Goal: Task Accomplishment & Management: Complete application form

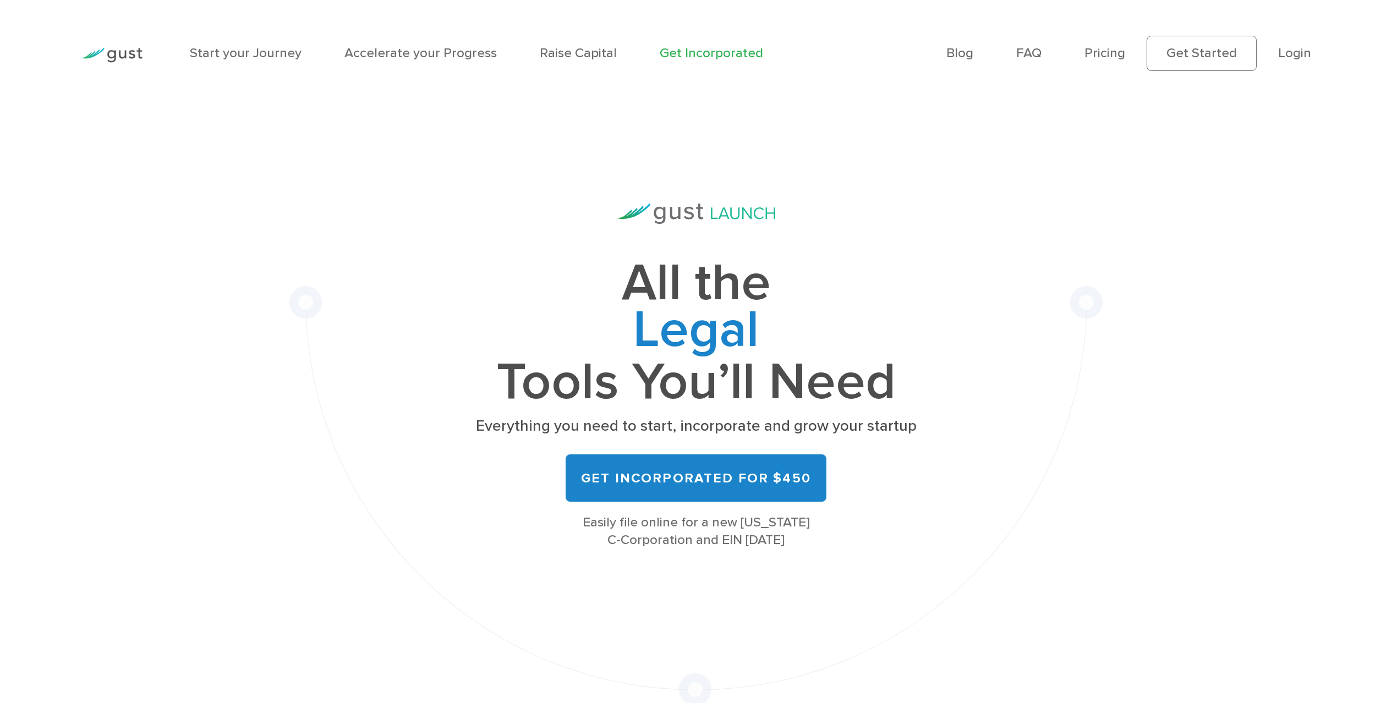
click at [1108, 85] on div "Blog FAQ Pricing Get Started Login Login" at bounding box center [1128, 54] width 387 height 80
click at [1108, 57] on link "Pricing" at bounding box center [1104, 53] width 41 height 16
click at [1288, 56] on link "Login" at bounding box center [1294, 53] width 33 height 16
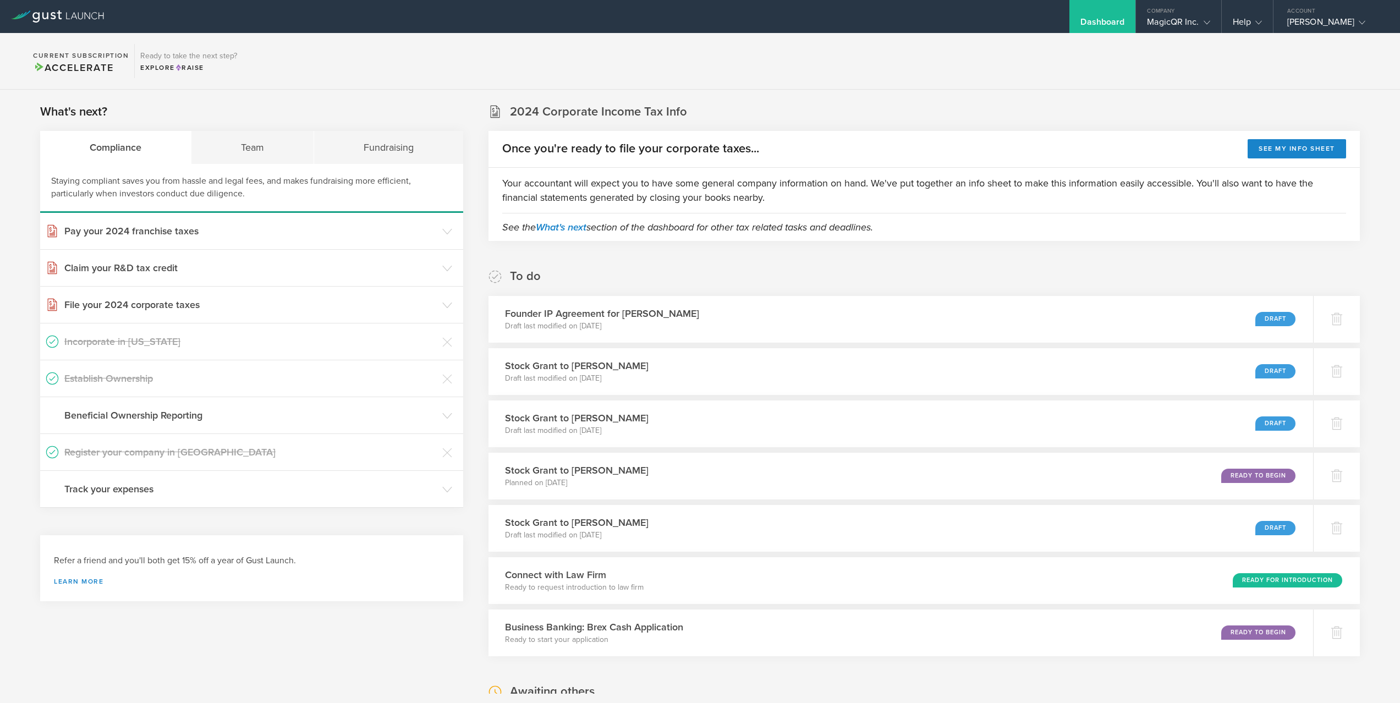
click at [771, 271] on div "To do Founder IP Agreement for Matthew Elder Draft last modified on Aug 6, 2025…" at bounding box center [923, 462] width 871 height 388
click at [221, 162] on div "Team" at bounding box center [252, 147] width 123 height 33
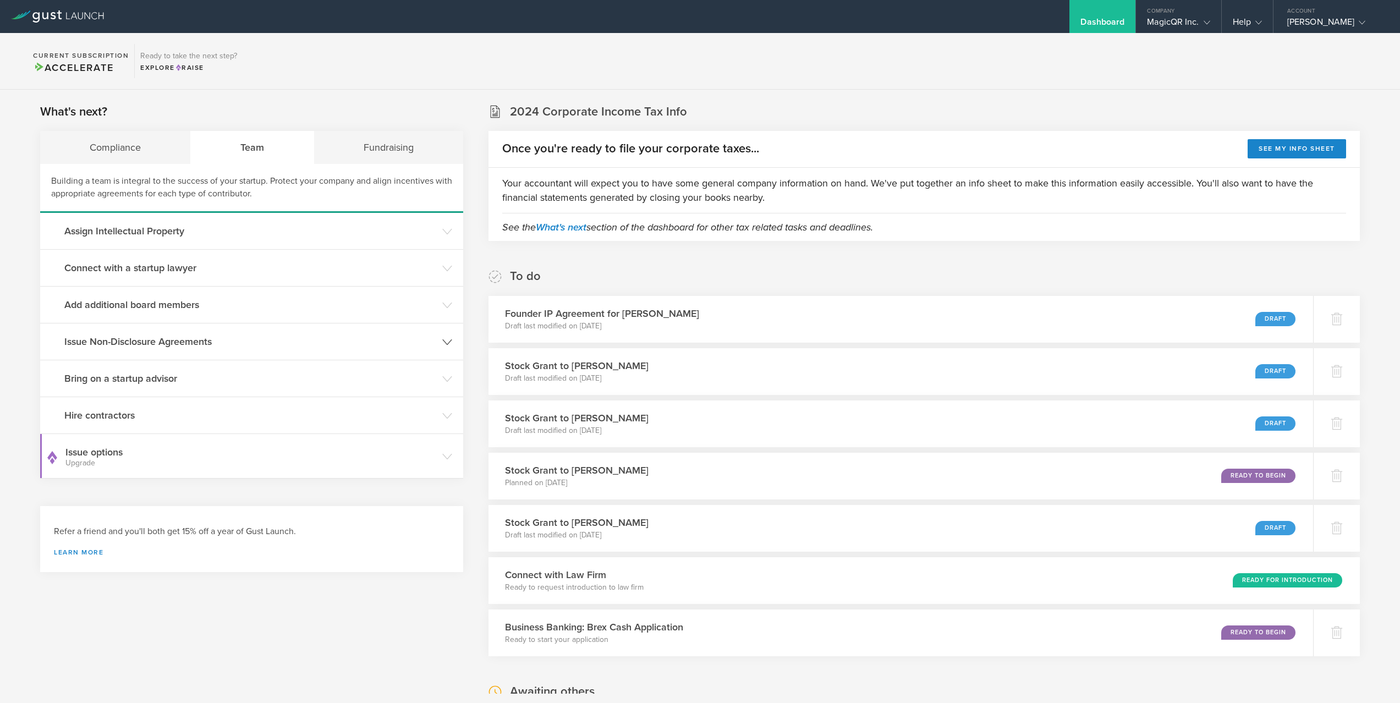
click at [274, 342] on h3 "Issue Non-Disclosure Agreements" at bounding box center [250, 341] width 372 height 14
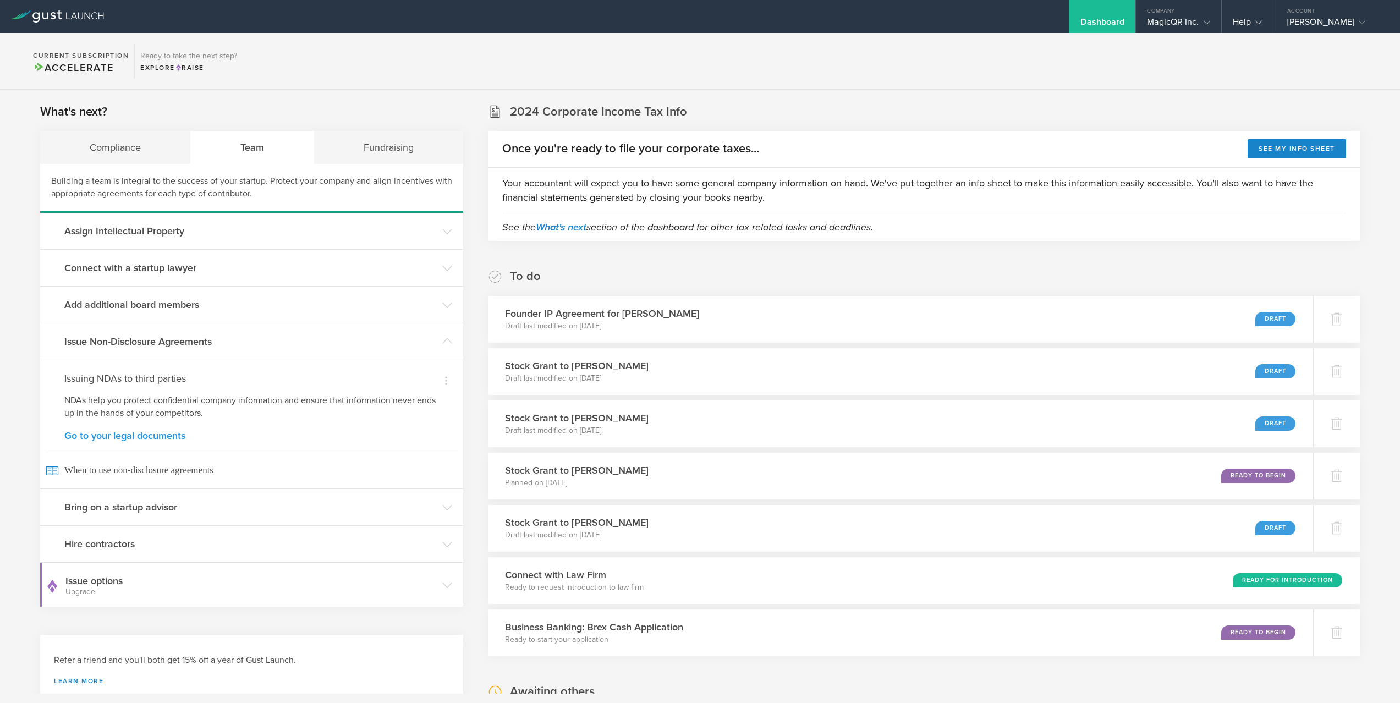
click at [149, 441] on link "Go to your legal documents" at bounding box center [251, 436] width 375 height 10
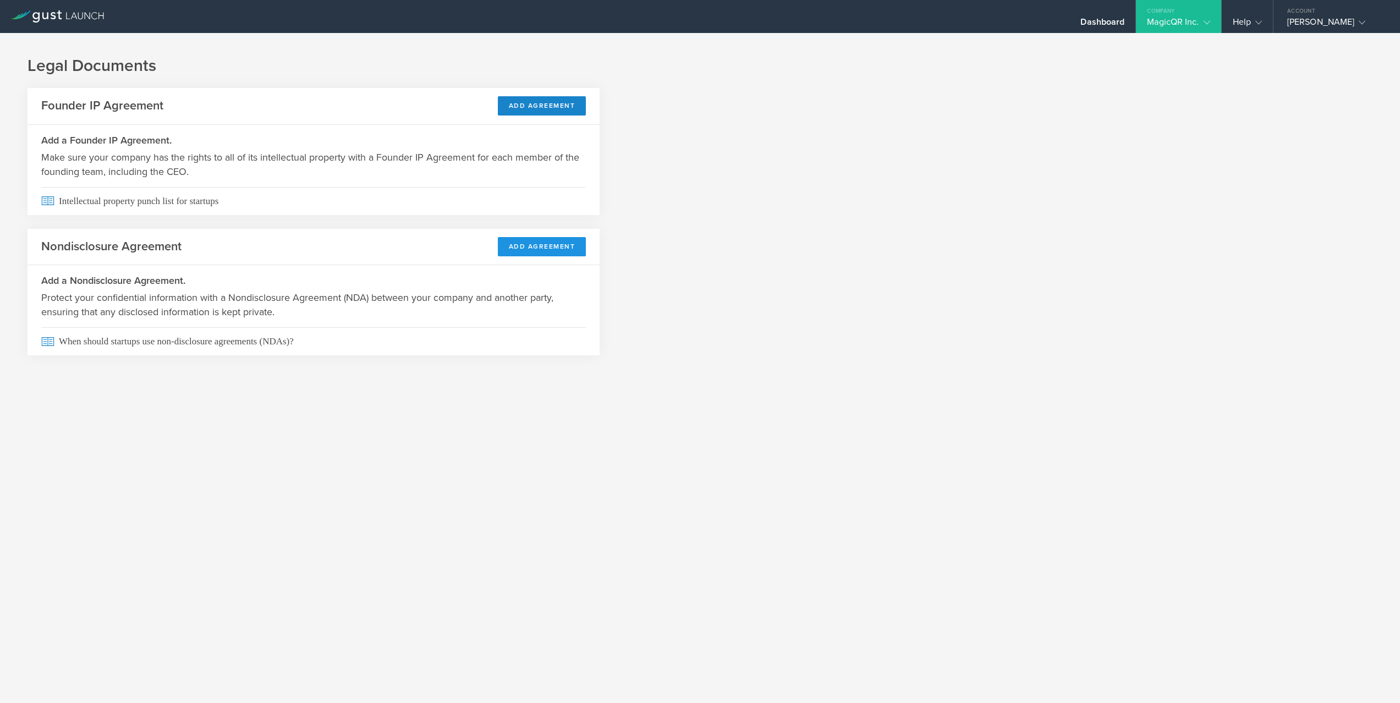
click at [525, 248] on button "Add Agreement" at bounding box center [542, 246] width 89 height 19
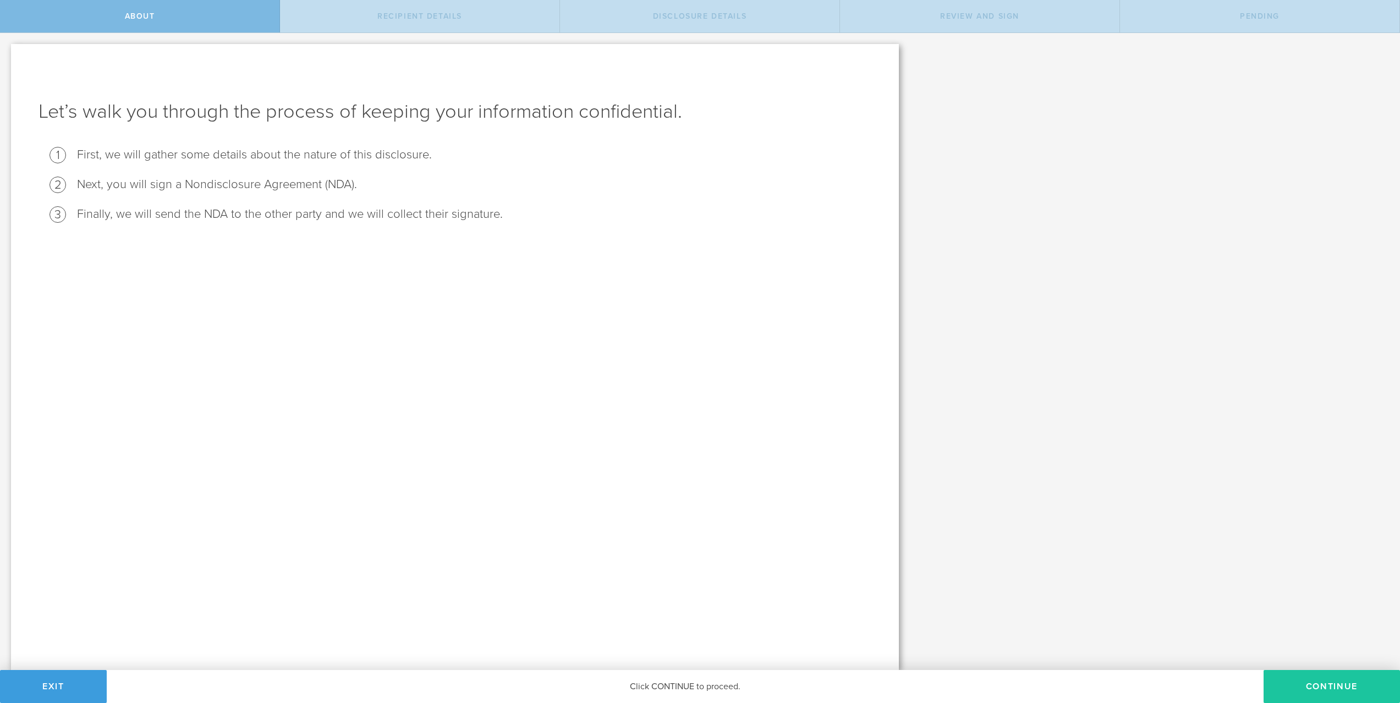
click at [1300, 686] on button "Continue" at bounding box center [1331, 686] width 136 height 33
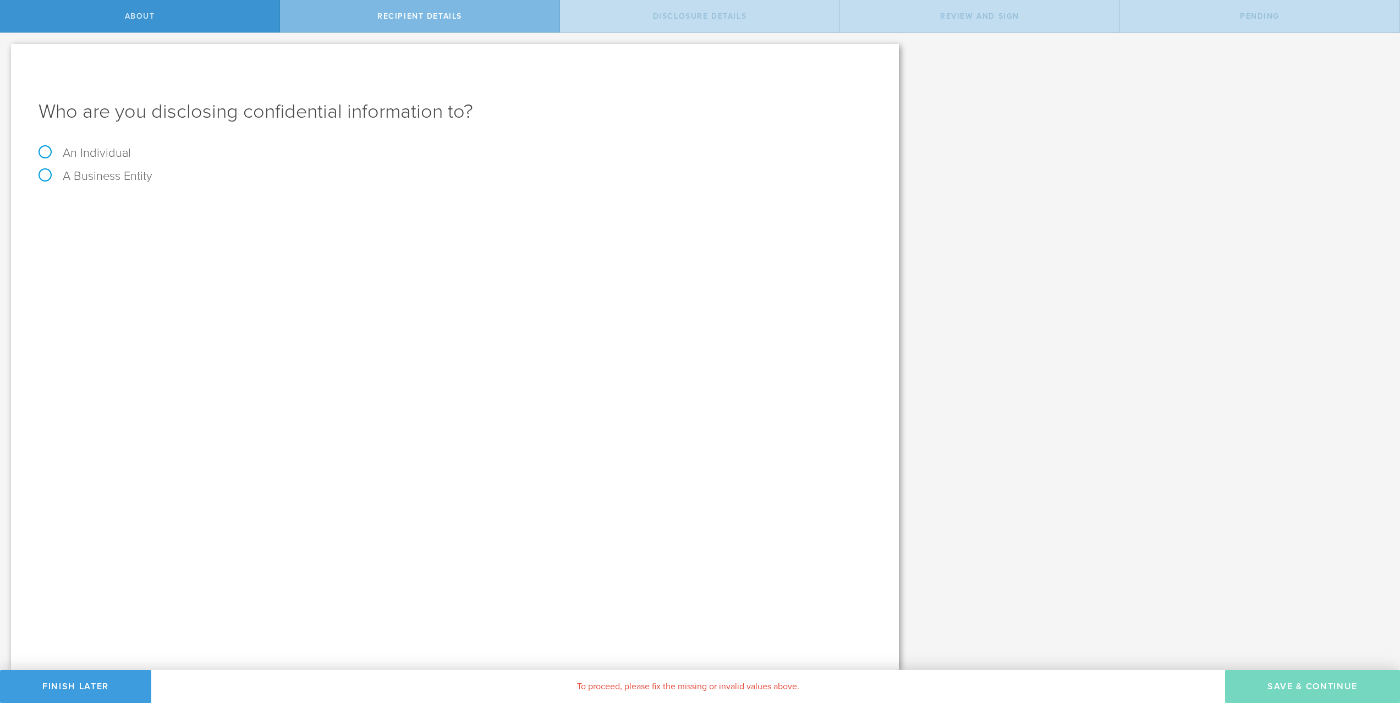
click at [97, 158] on label "An Individual" at bounding box center [85, 153] width 92 height 14
click at [7, 51] on input "An Individual" at bounding box center [3, 42] width 7 height 18
radio input "true"
click at [299, 203] on input "text" at bounding box center [496, 207] width 750 height 17
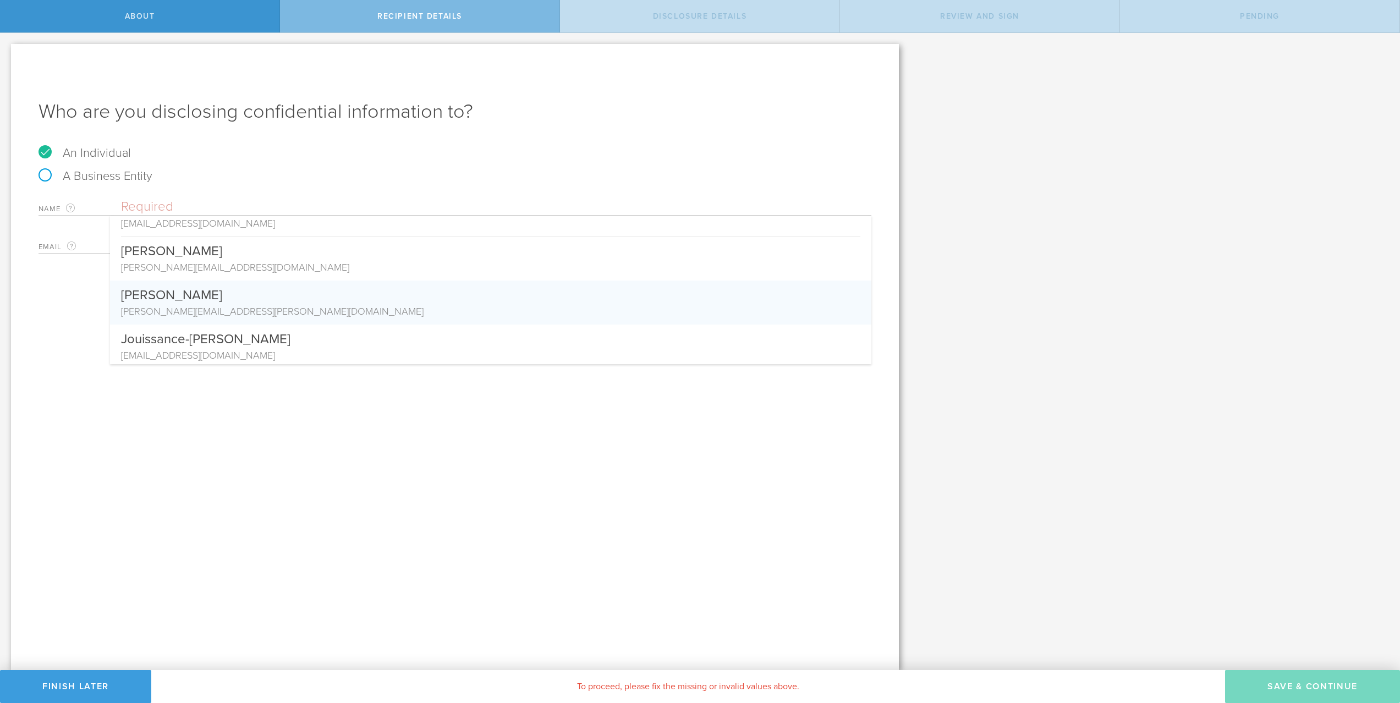
scroll to position [375, 0]
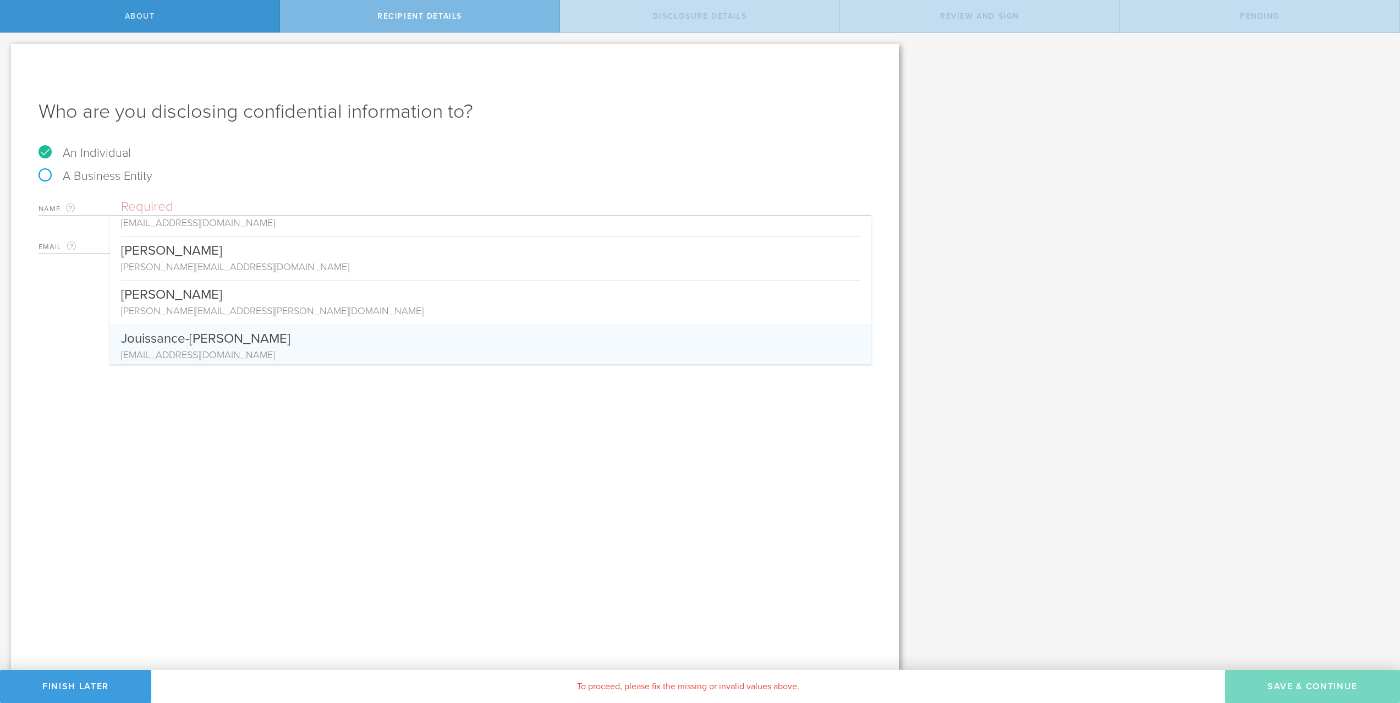
click at [296, 487] on div "Who are you disclosing confidential information to? An Individual A Business En…" at bounding box center [455, 357] width 888 height 626
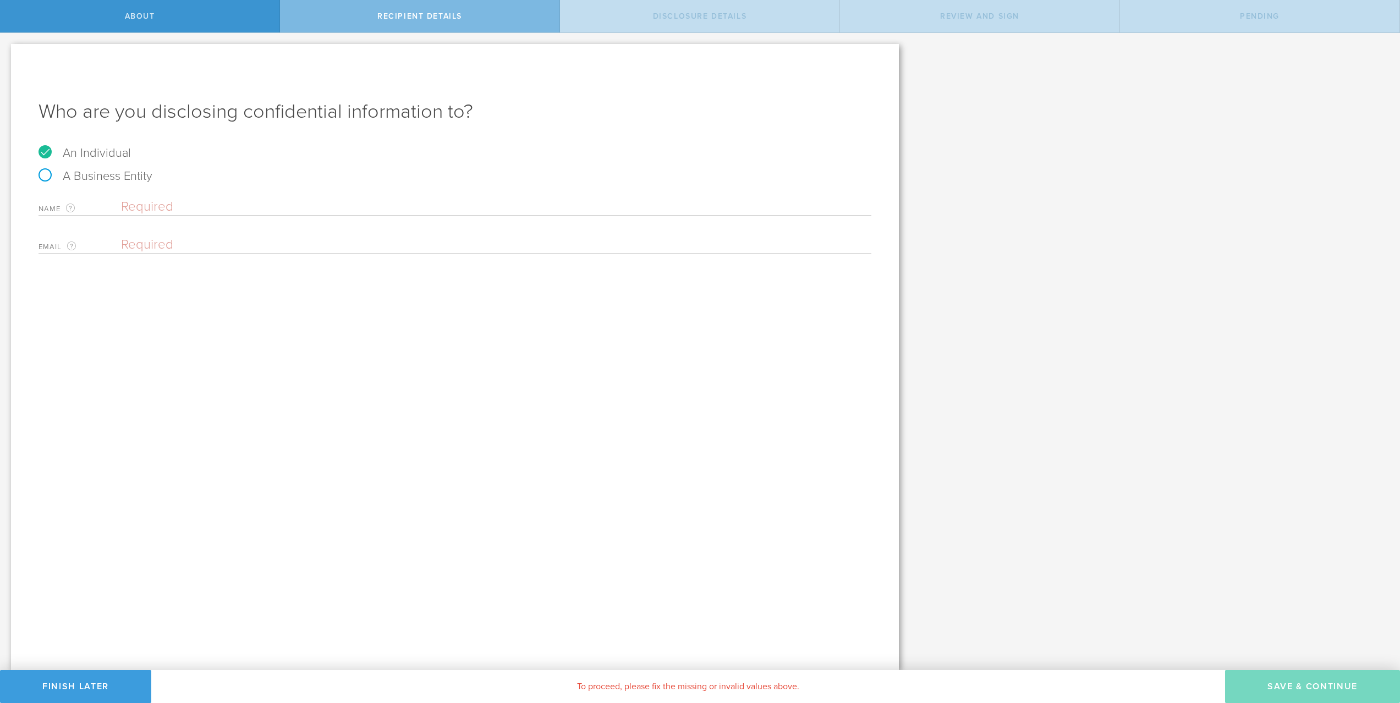
click at [185, 204] on input "text" at bounding box center [496, 207] width 750 height 17
type input "Raul Palma"
click at [158, 245] on input "email" at bounding box center [493, 245] width 745 height 17
paste input "raul@magnusdomus.site"
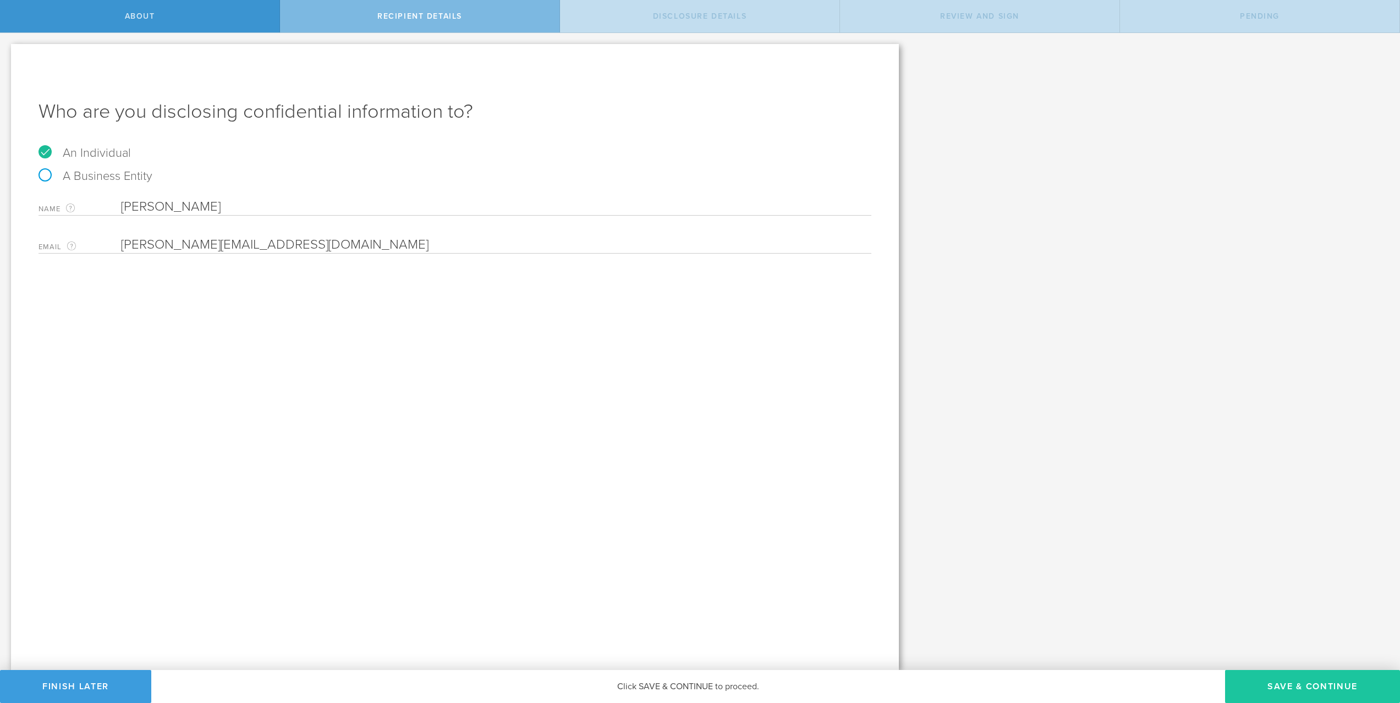
type input "raul@magnusdomus.site"
click at [1291, 681] on button "Save & Continue" at bounding box center [1312, 686] width 175 height 33
select select "string:5 years"
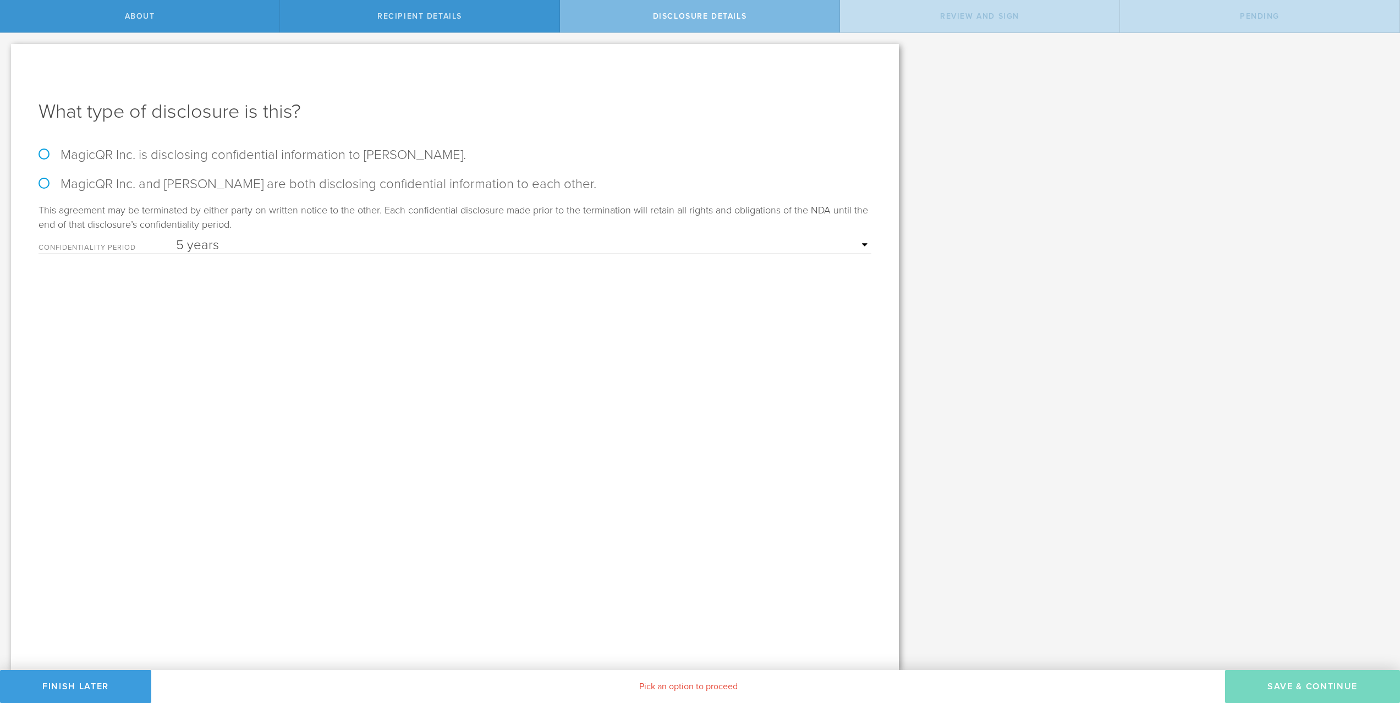
click at [245, 158] on label "MagicQR Inc. is disclosing confidential information to Raul Palma." at bounding box center [455, 155] width 833 height 16
click at [7, 56] on input "MagicQR Inc. is disclosing confidential information to Raul Palma." at bounding box center [3, 44] width 7 height 23
radio input "true"
click at [1321, 690] on button "Save & Continue" at bounding box center [1312, 686] width 175 height 33
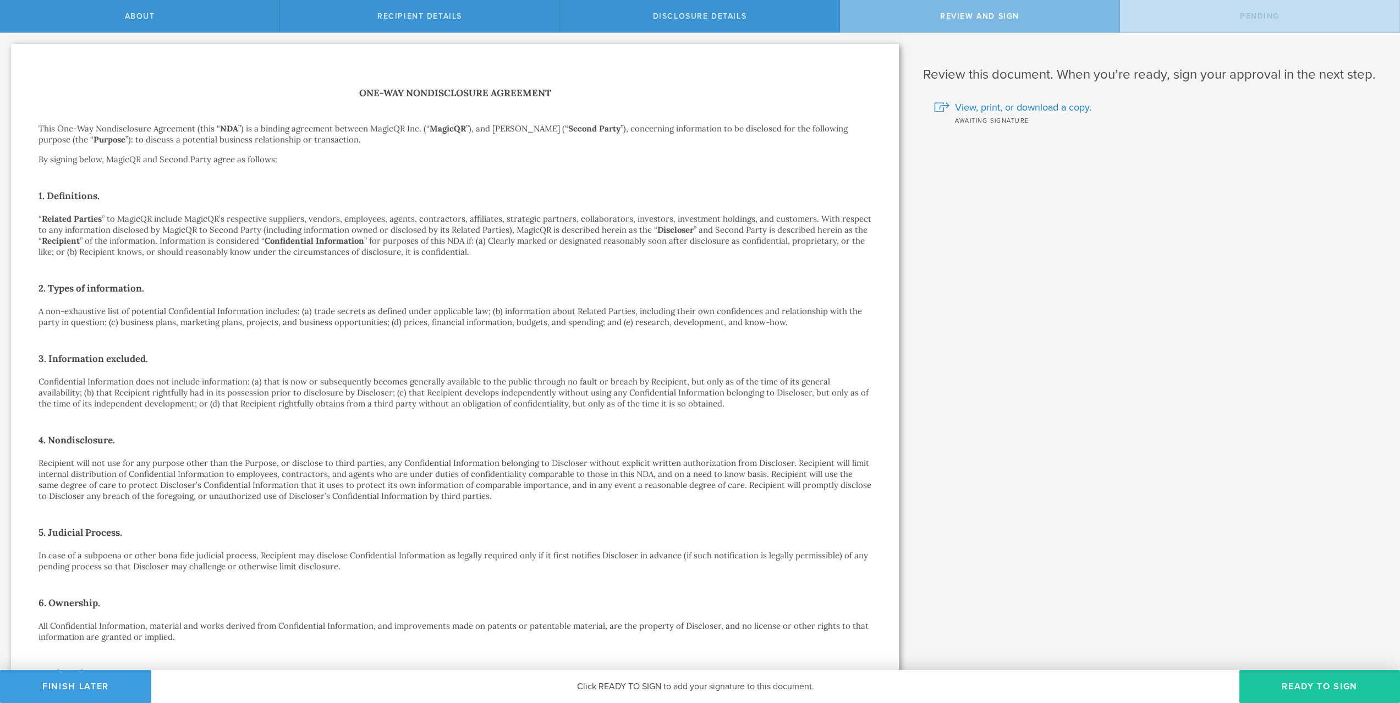
click at [1326, 687] on button "Ready to Sign" at bounding box center [1319, 686] width 161 height 33
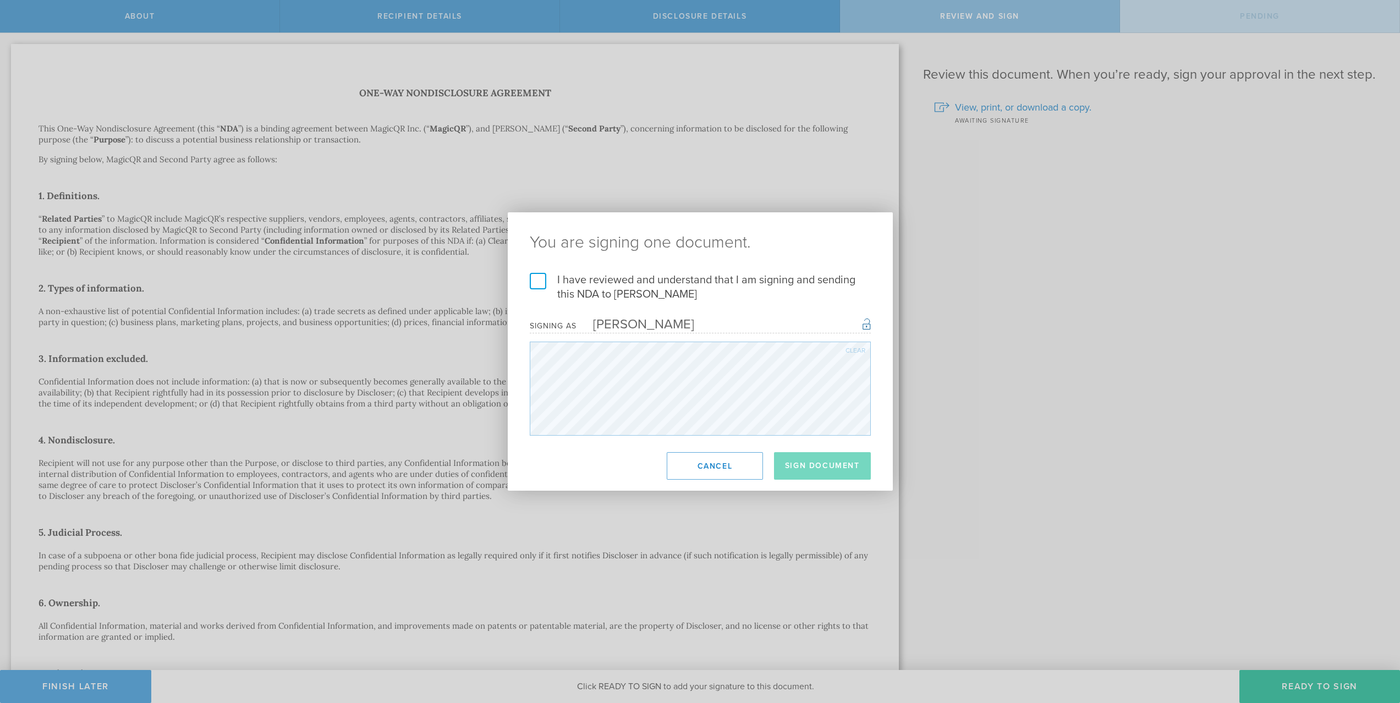
click at [749, 281] on label "I have reviewed and understand that I am signing and sending this NDA to Raul P…" at bounding box center [700, 287] width 341 height 29
click at [0, 0] on input "I have reviewed and understand that I am signing and sending this NDA to Raul P…" at bounding box center [0, 0] width 0 height 0
click at [834, 468] on button "Sign Document" at bounding box center [822, 466] width 97 height 28
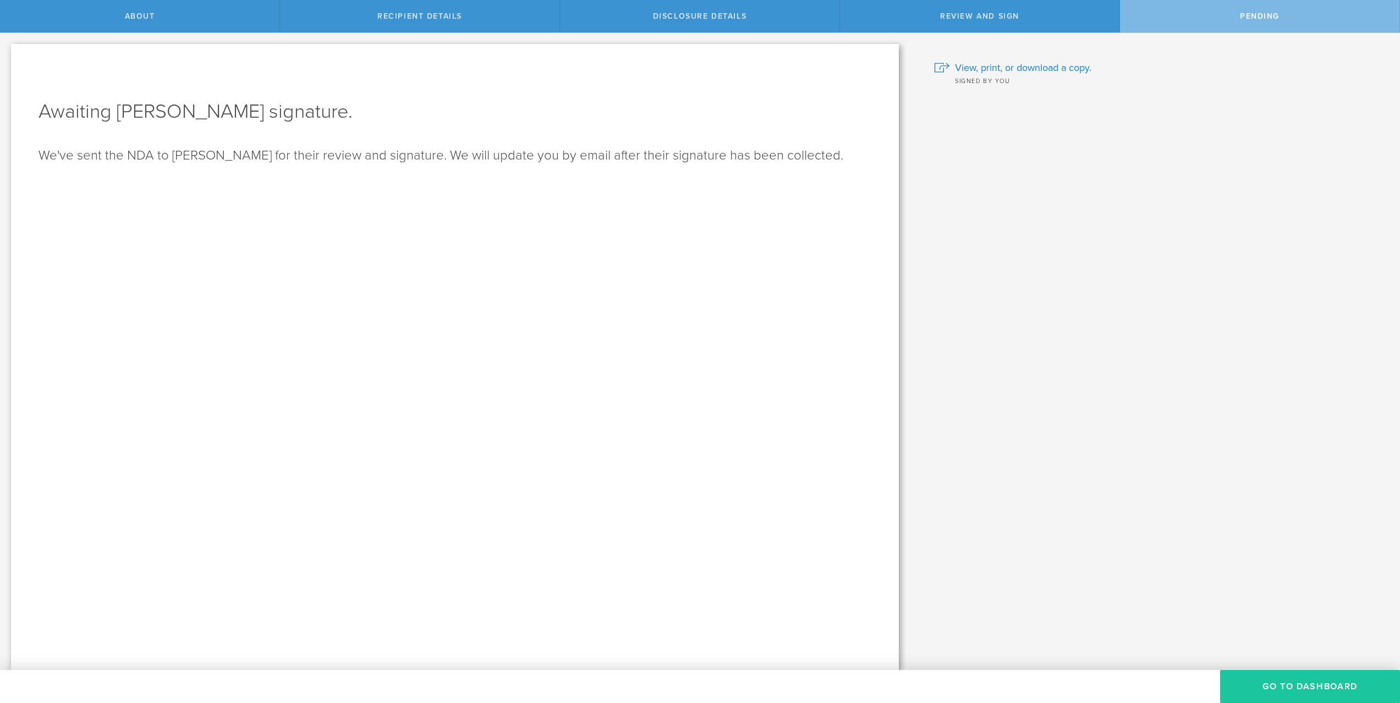
click at [1276, 684] on button "Go to dashboard" at bounding box center [1310, 686] width 180 height 33
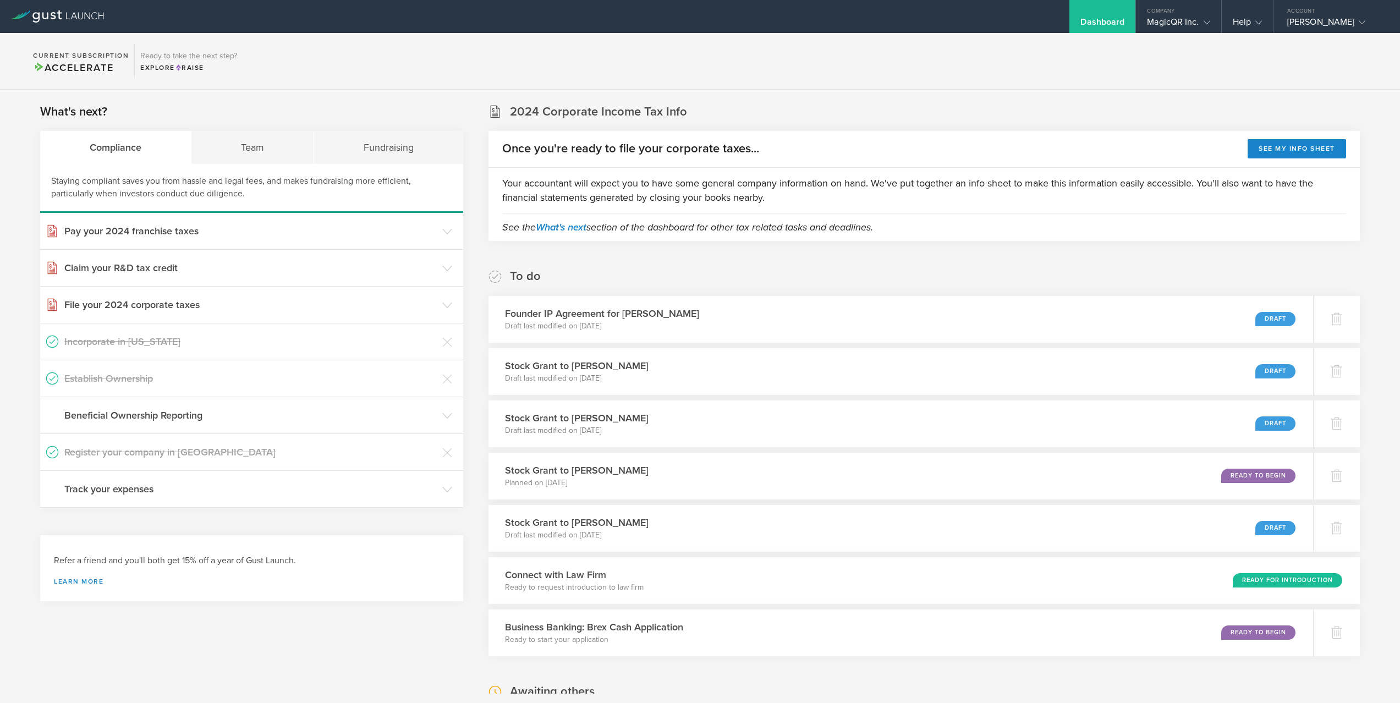
click at [710, 273] on div "To do Founder IP Agreement for Matthew Elder Draft last modified on Aug 6, 2025…" at bounding box center [923, 462] width 871 height 388
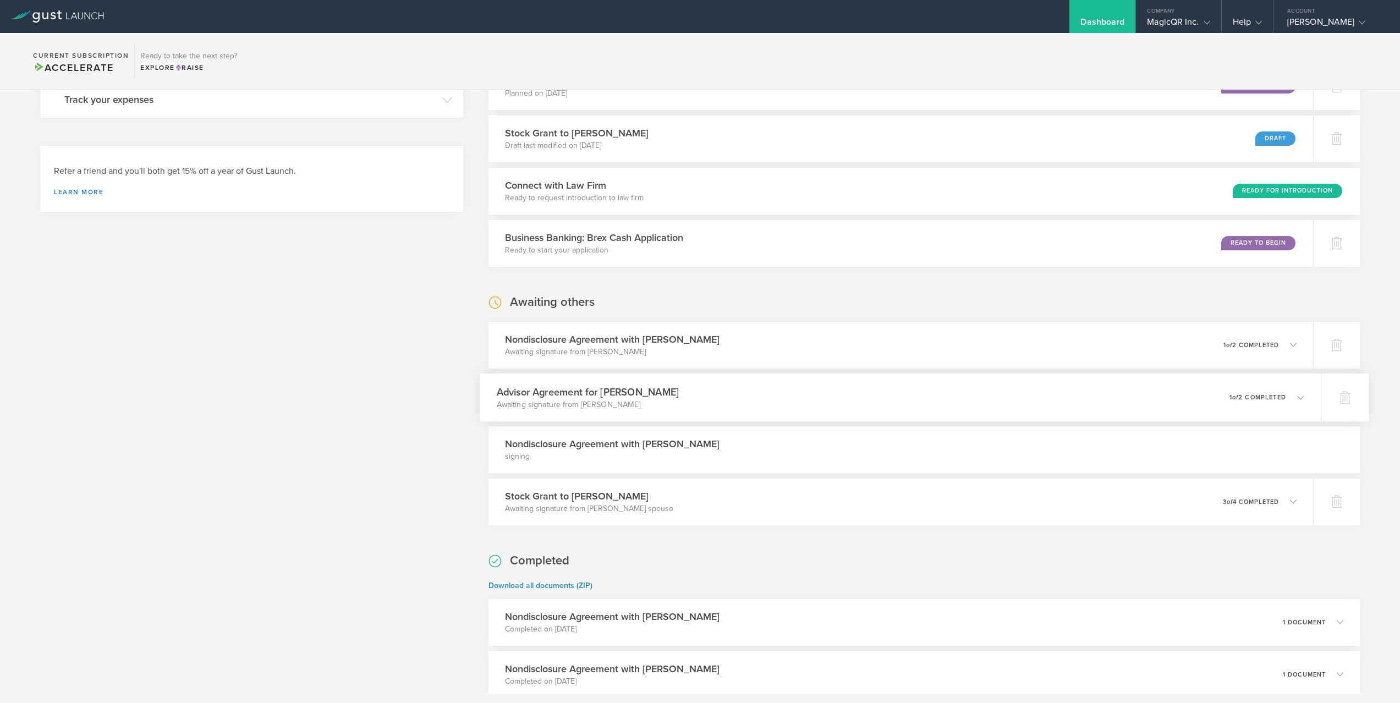
click at [796, 395] on div "Advisor Agreement for Malik Thompson Awaiting signature from Malik Thompson 0 u…" at bounding box center [900, 397] width 841 height 48
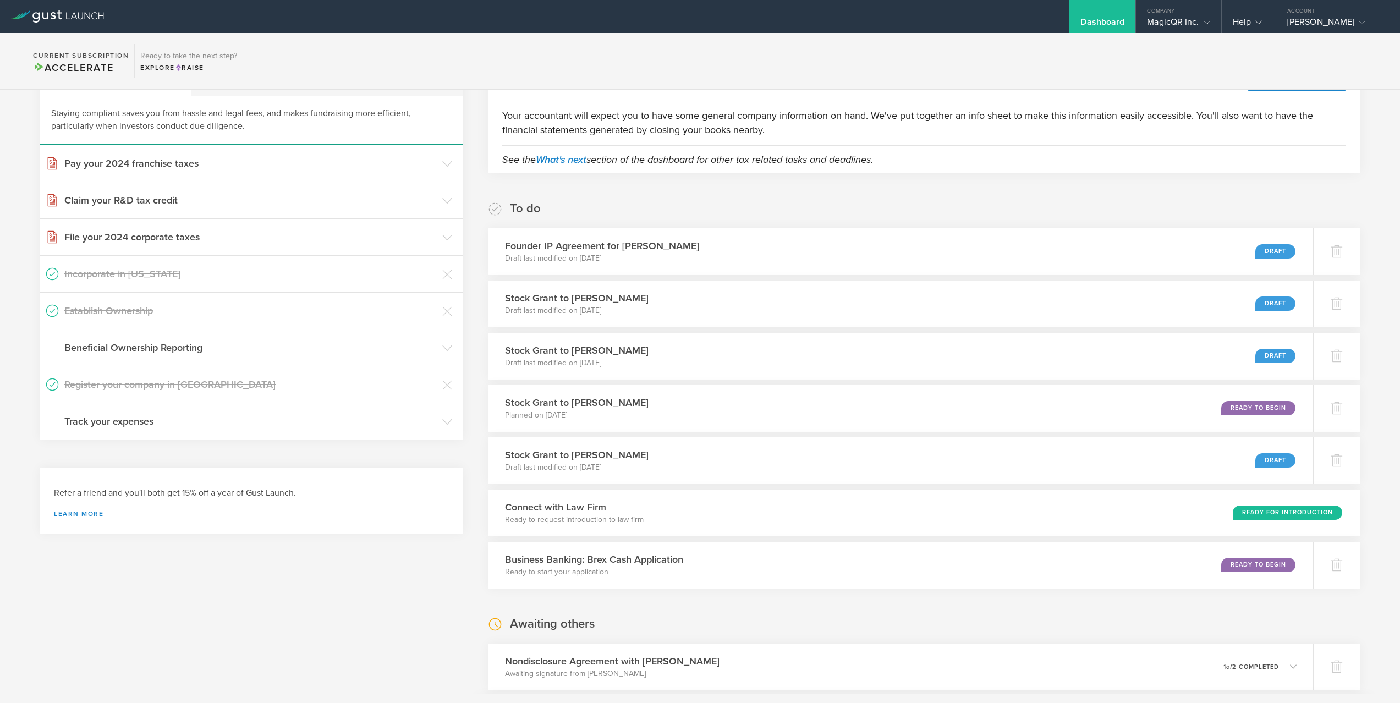
scroll to position [0, 0]
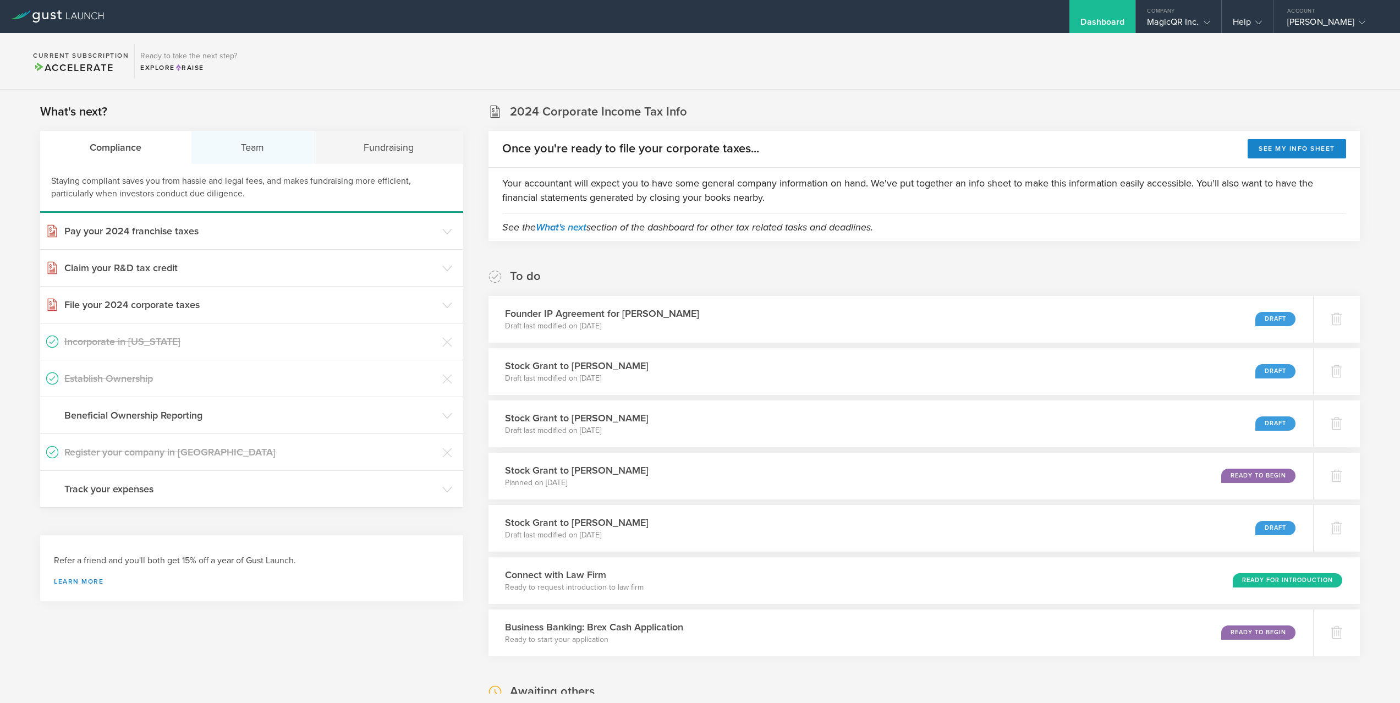
click at [257, 148] on div "Team" at bounding box center [252, 147] width 123 height 33
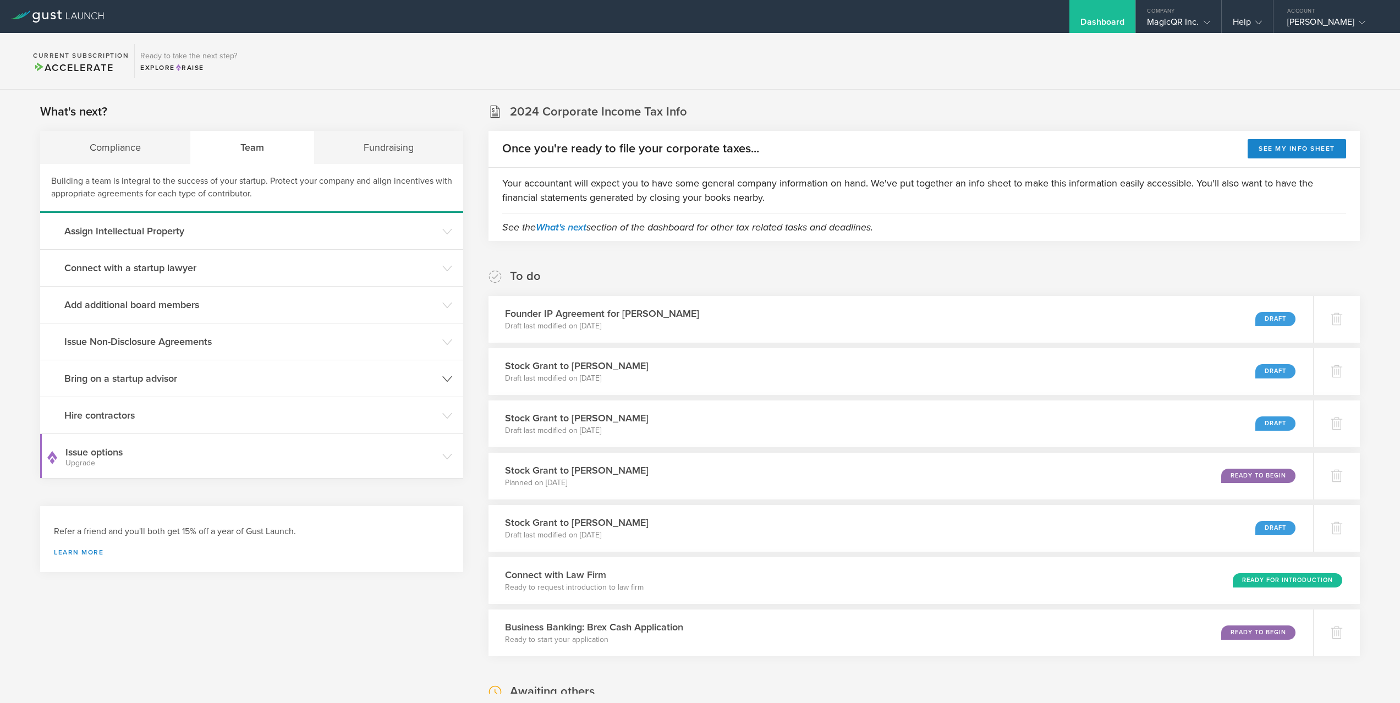
click at [186, 380] on h3 "Bring on a startup advisor" at bounding box center [250, 378] width 372 height 14
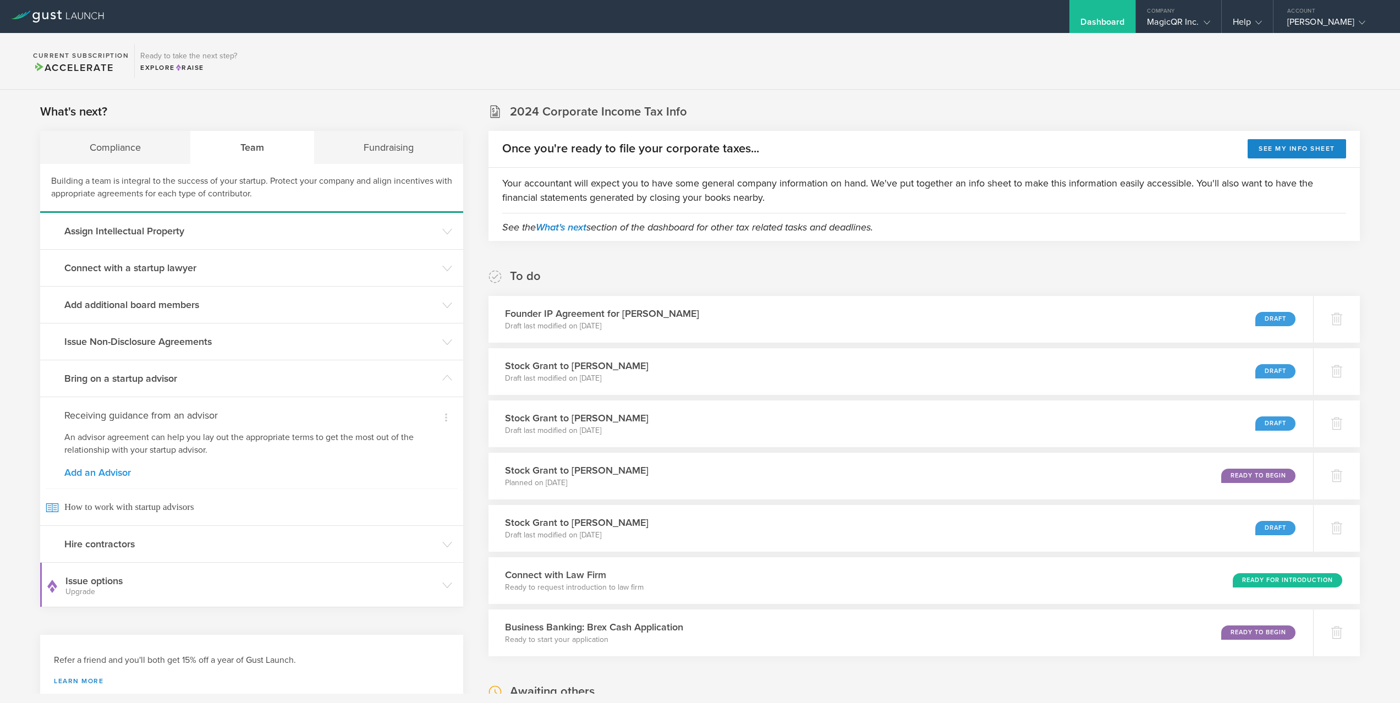
click at [111, 468] on link "Add an Advisor" at bounding box center [251, 473] width 375 height 10
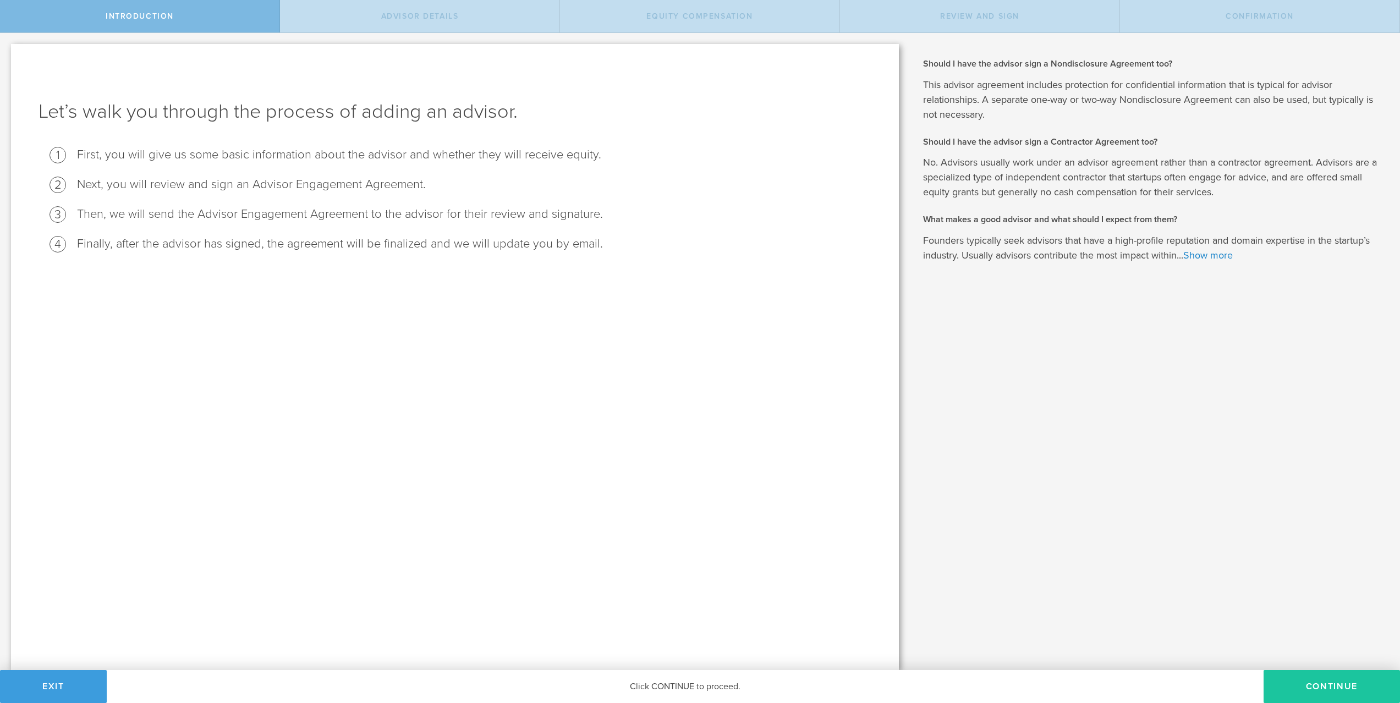
click at [1337, 679] on button "Continue" at bounding box center [1331, 686] width 136 height 33
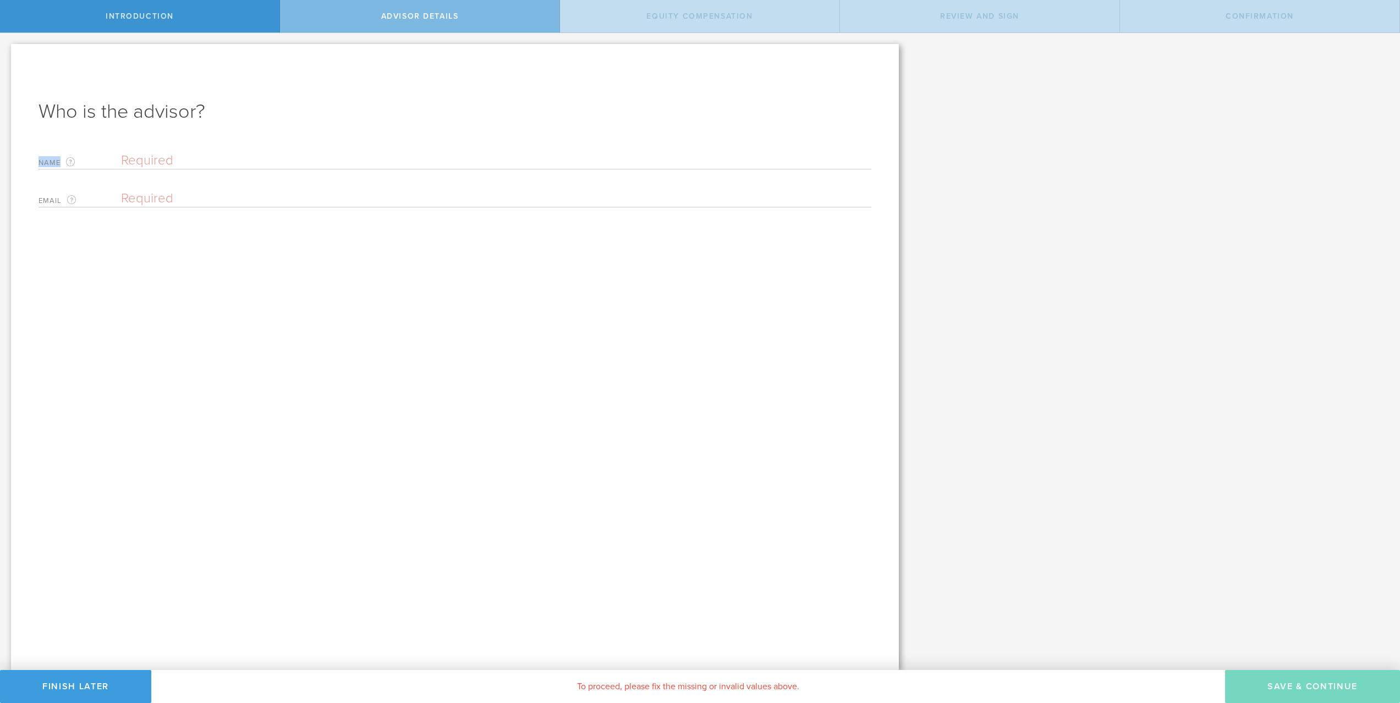
click at [336, 152] on div "Name The first and last name of the person that will be your advisor." at bounding box center [455, 158] width 833 height 23
click at [335, 158] on input "text" at bounding box center [496, 160] width 750 height 17
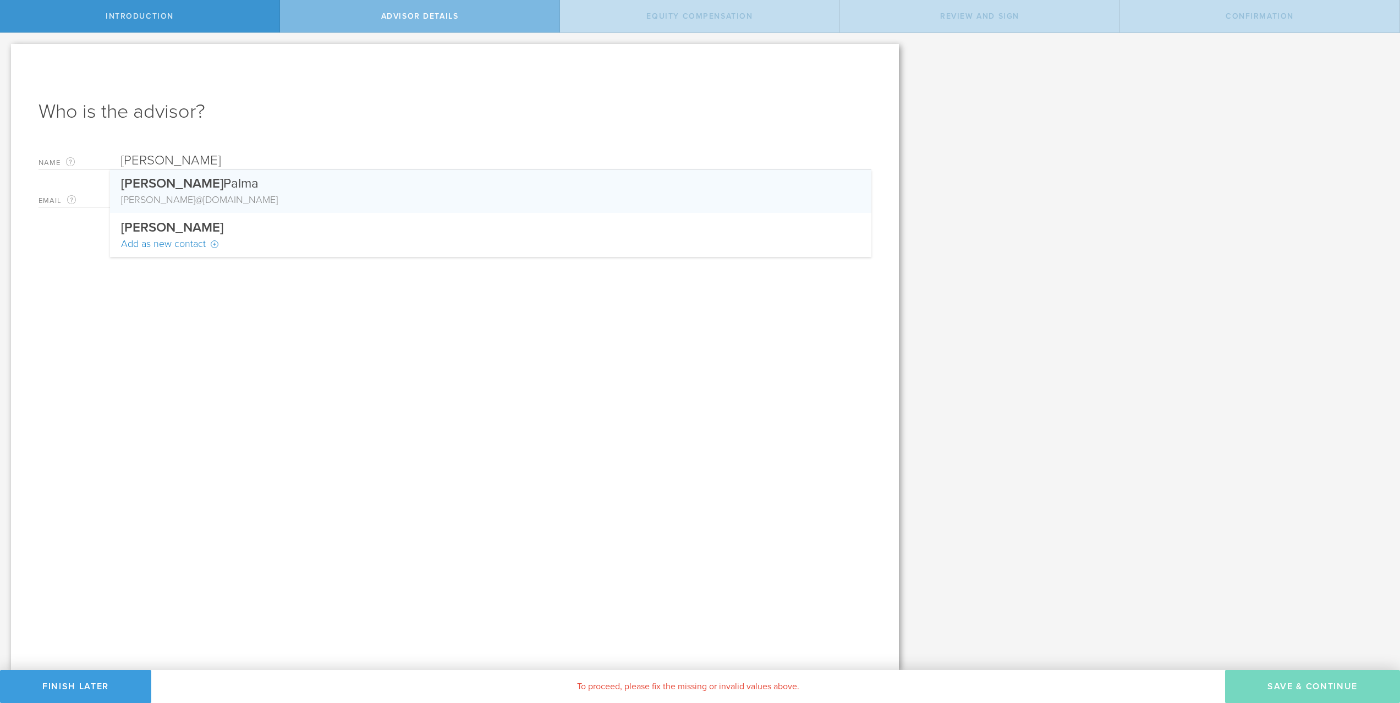
click at [295, 189] on div "Raul Palma" at bounding box center [490, 180] width 739 height 23
type input "[PERSON_NAME]"
type input "[PERSON_NAME][EMAIL_ADDRESS][DOMAIN_NAME]"
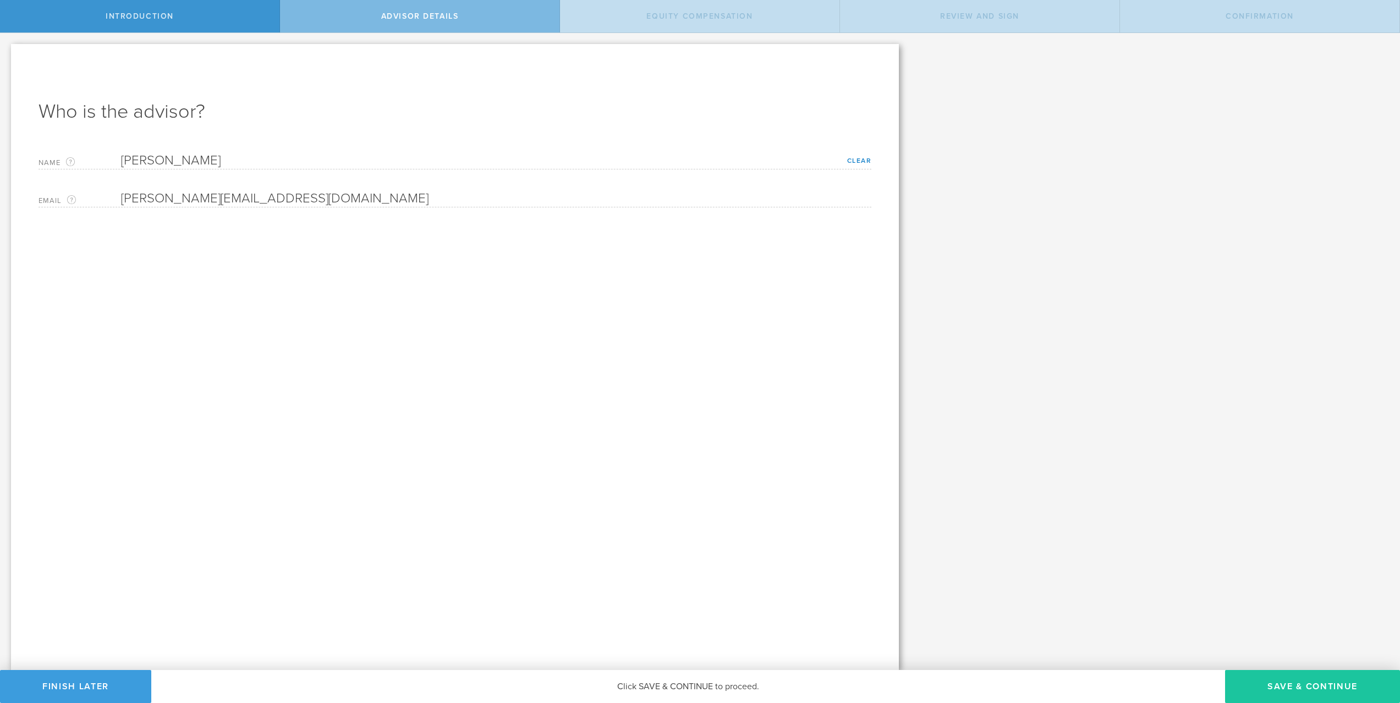
click at [1283, 697] on button "Save & Continue" at bounding box center [1312, 686] width 175 height 33
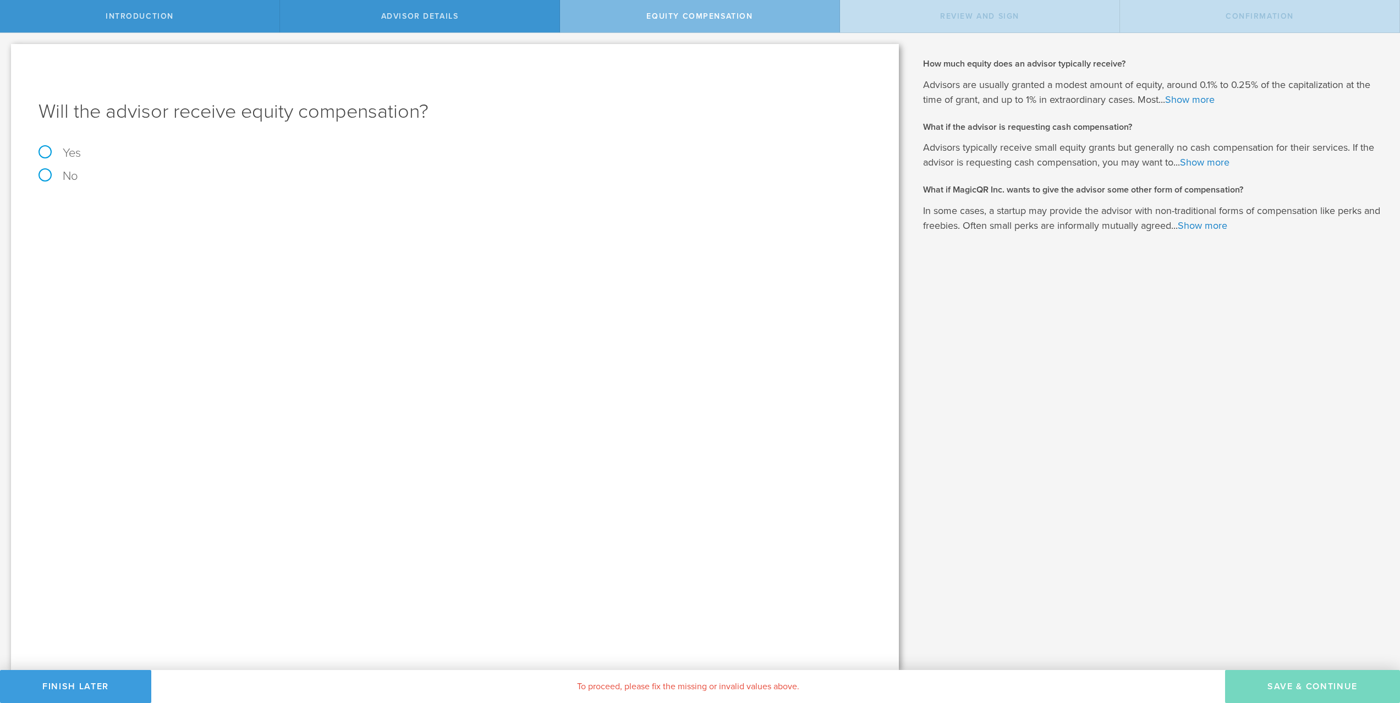
click at [59, 151] on label "Yes" at bounding box center [455, 153] width 833 height 12
click at [7, 51] on input "Yes" at bounding box center [3, 42] width 7 height 18
radio input "true"
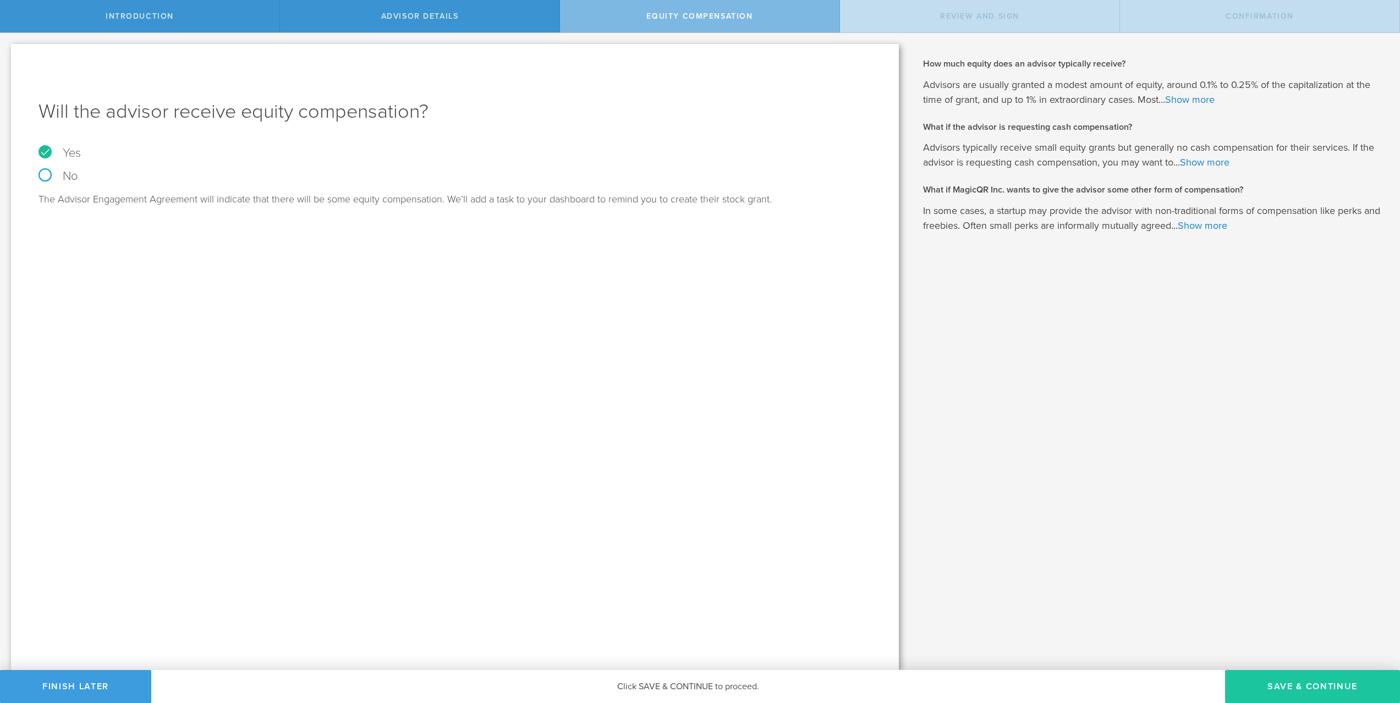
click at [1261, 689] on button "Save & Continue" at bounding box center [1312, 686] width 175 height 33
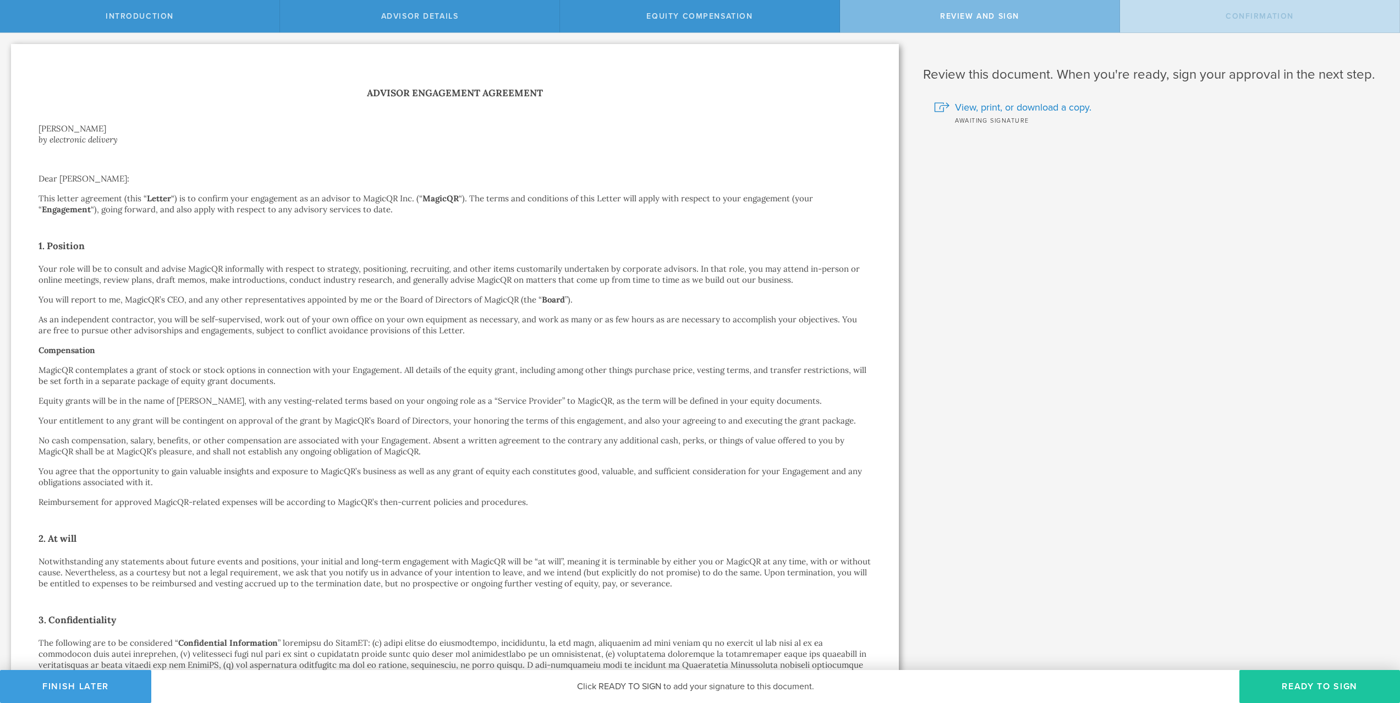
click at [1260, 693] on button "Ready to Sign" at bounding box center [1319, 686] width 161 height 33
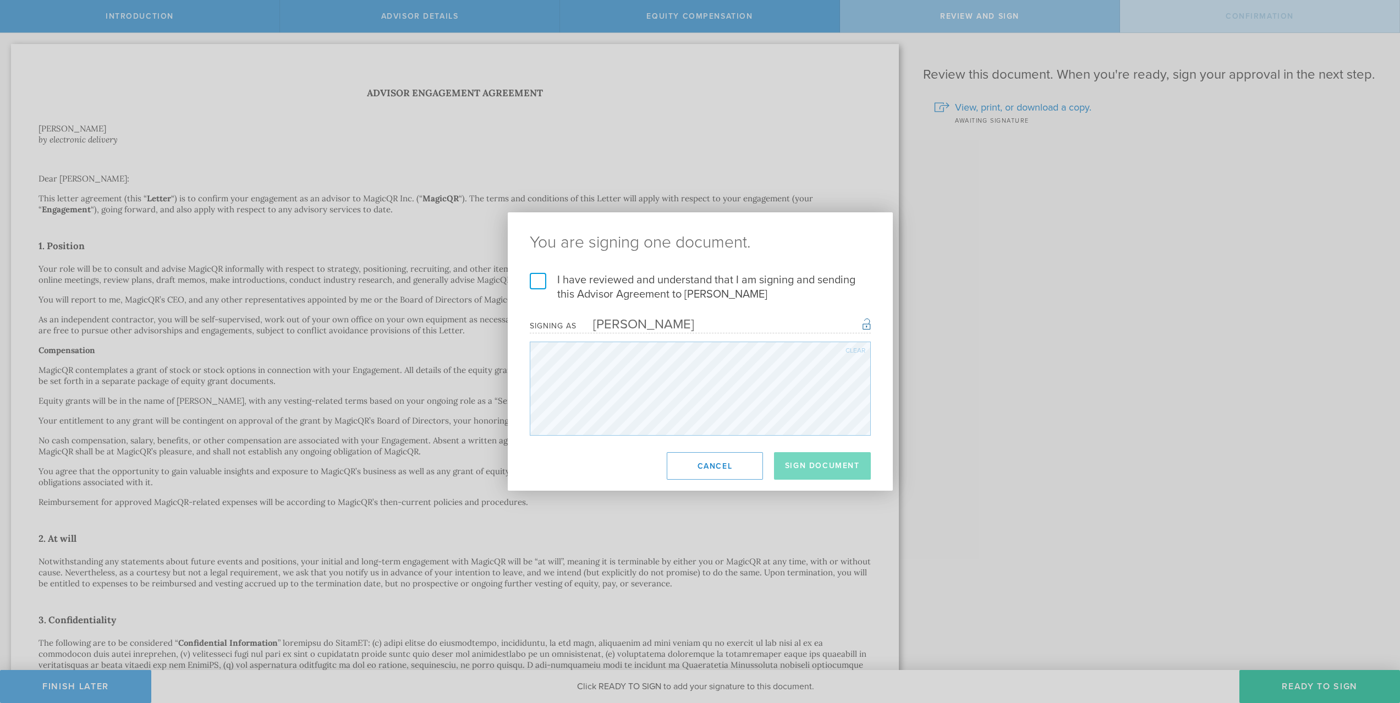
click at [656, 286] on label "I have reviewed and understand that I am signing and sending this Advisor Agree…" at bounding box center [700, 287] width 341 height 29
click at [0, 0] on input "I have reviewed and understand that I am signing and sending this Advisor Agree…" at bounding box center [0, 0] width 0 height 0
click at [832, 455] on button "Sign Document" at bounding box center [822, 466] width 97 height 28
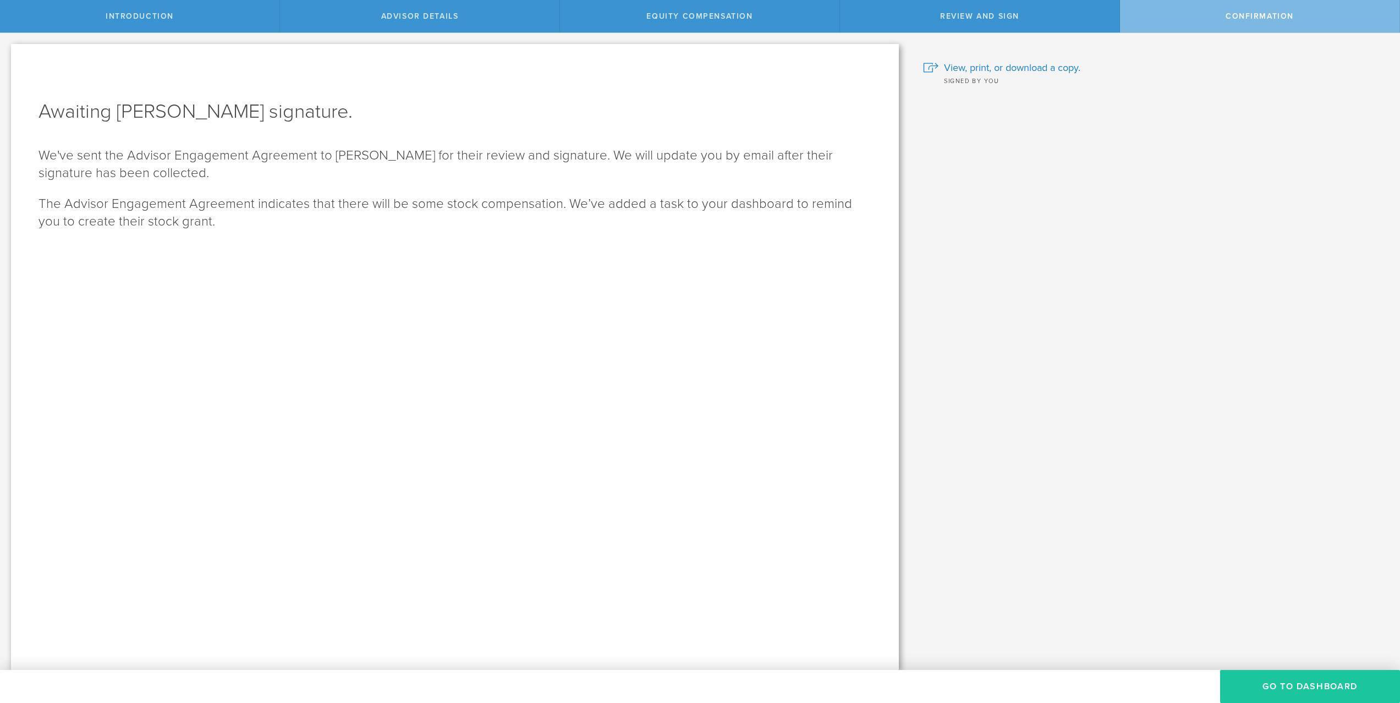
click at [1282, 683] on button "Go To Dashboard" at bounding box center [1310, 686] width 180 height 33
